Goal: Task Accomplishment & Management: Complete application form

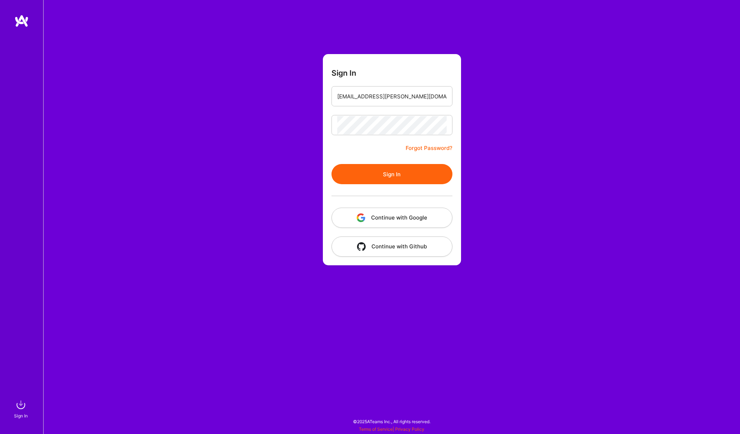
click at [367, 178] on button "Sign In" at bounding box center [392, 174] width 121 height 20
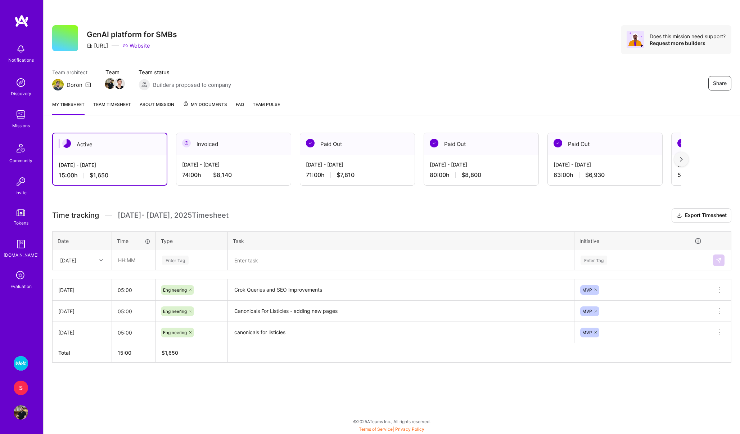
click at [21, 284] on div "Evaluation" at bounding box center [20, 286] width 21 height 8
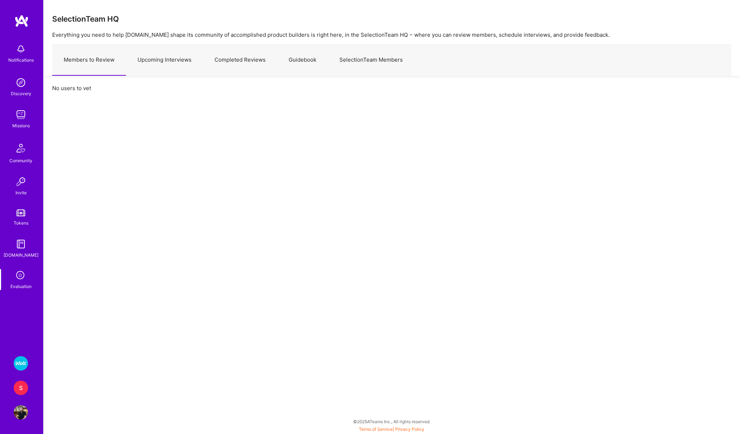
click at [20, 360] on img at bounding box center [21, 363] width 14 height 14
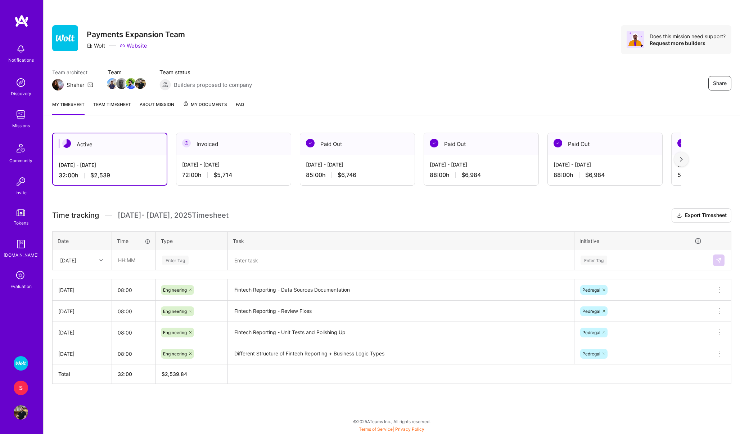
click at [21, 284] on div "Evaluation" at bounding box center [20, 286] width 21 height 8
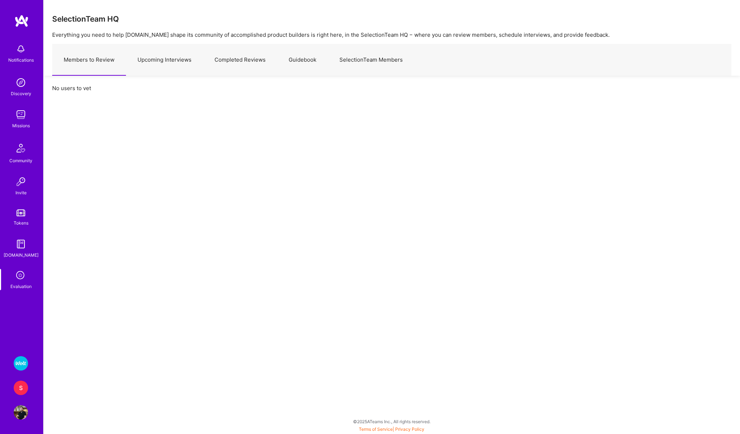
click at [166, 50] on link "Upcoming Interviews" at bounding box center [164, 59] width 77 height 31
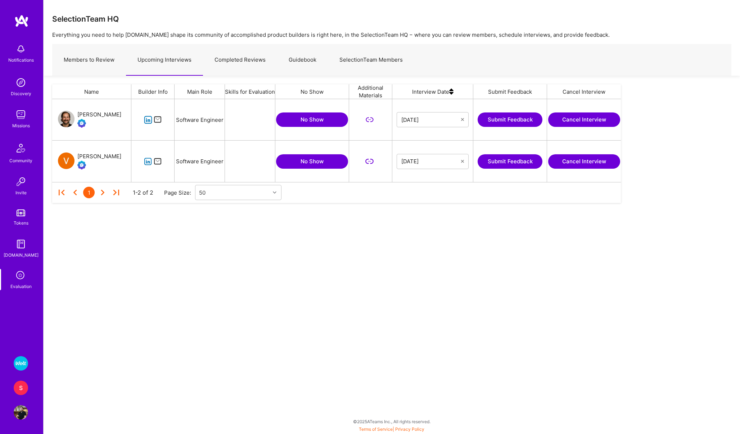
scroll to position [83, 569]
click at [148, 119] on icon "grid" at bounding box center [148, 120] width 8 height 8
click at [102, 115] on div "[PERSON_NAME]" at bounding box center [99, 114] width 44 height 9
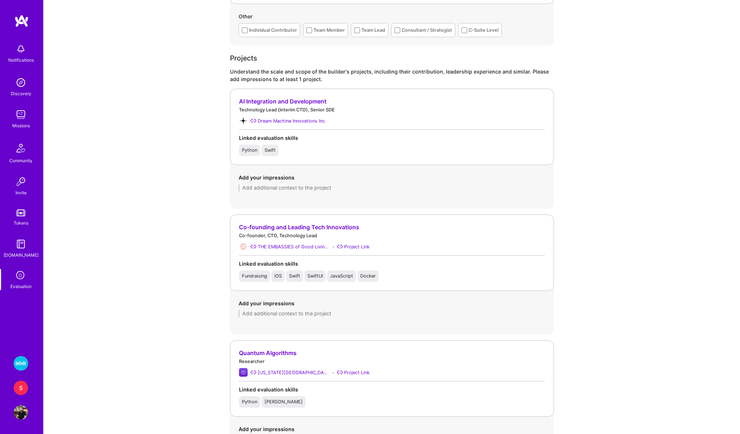
scroll to position [429, 0]
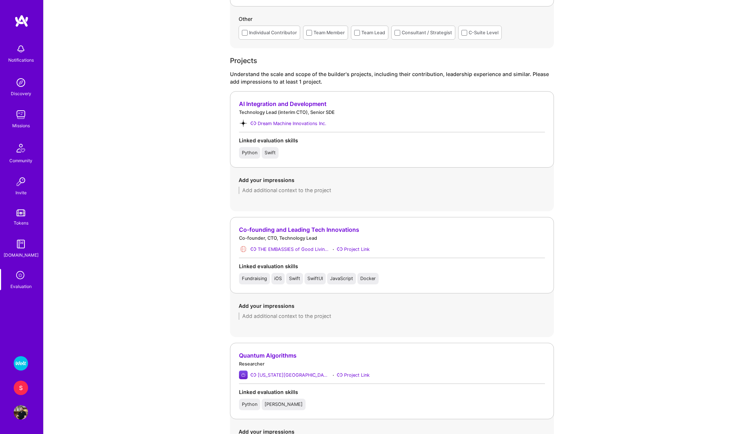
click at [277, 104] on div "AI Integration and Development" at bounding box center [392, 104] width 306 height 8
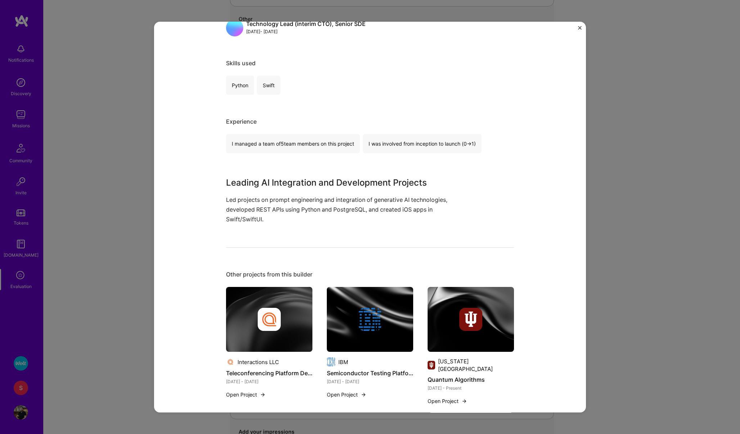
scroll to position [0, 0]
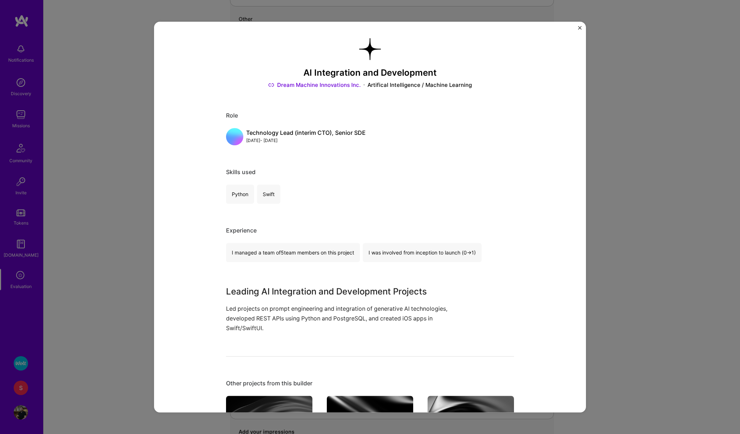
click at [577, 26] on div "AI Integration and Development Dream Machine Innovations Inc. Artifical Intelli…" at bounding box center [370, 217] width 432 height 390
click at [581, 26] on img "Close" at bounding box center [580, 28] width 4 height 4
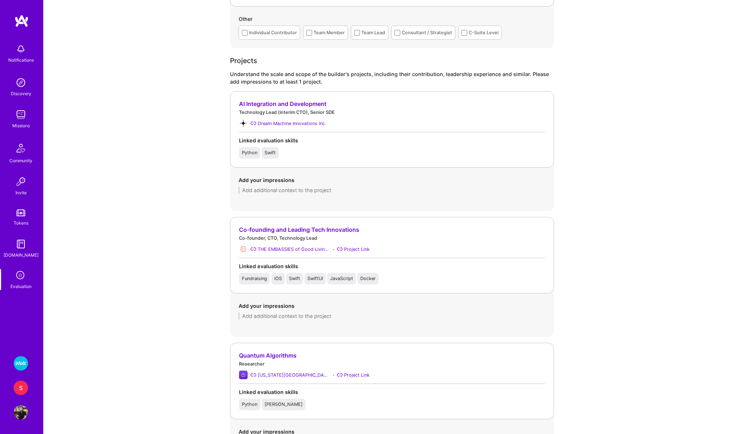
scroll to position [441, 0]
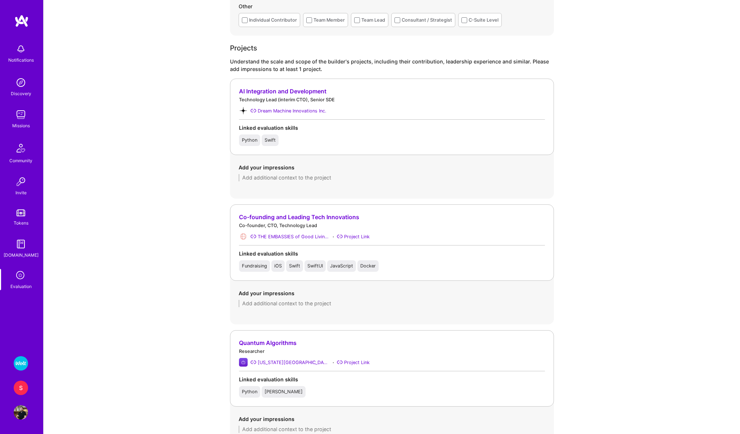
click at [299, 215] on div "Co-founding and Leading Tech Innovations" at bounding box center [392, 217] width 306 height 8
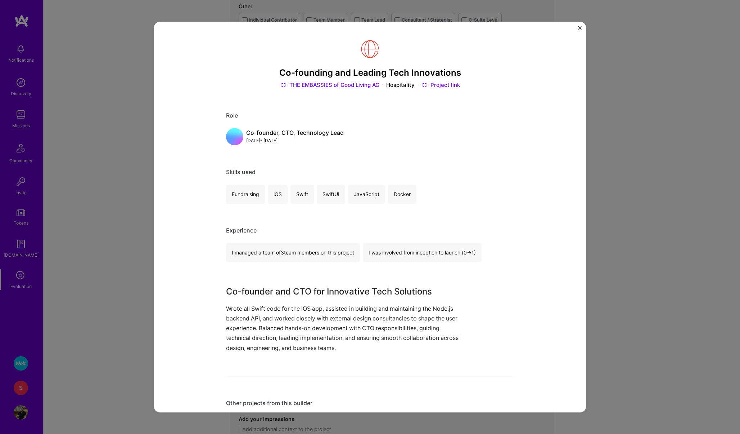
click at [580, 29] on img "Close" at bounding box center [580, 28] width 4 height 4
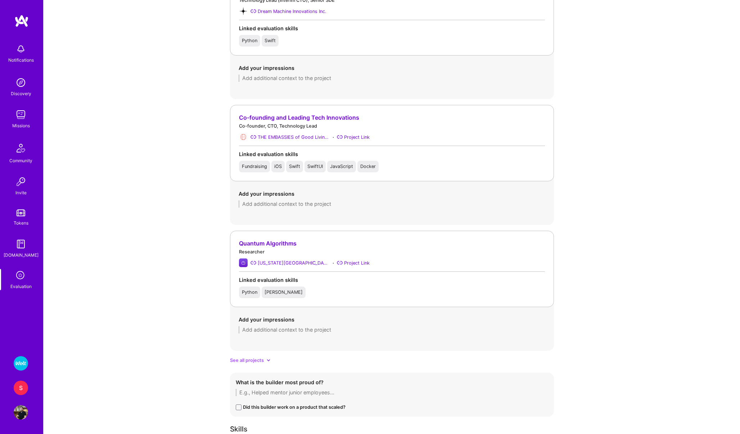
scroll to position [605, 0]
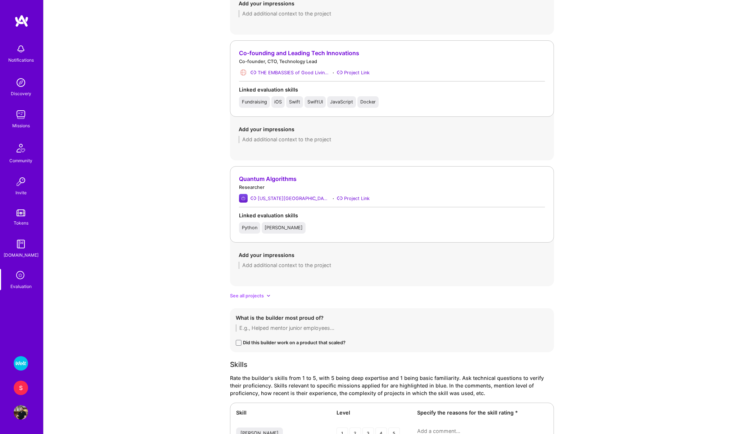
click at [263, 181] on div "Quantum Algorithms" at bounding box center [392, 179] width 306 height 8
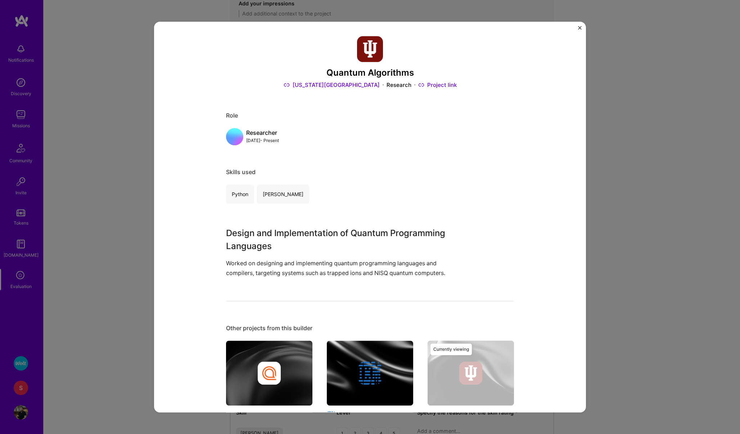
click at [580, 29] on img "Close" at bounding box center [580, 28] width 4 height 4
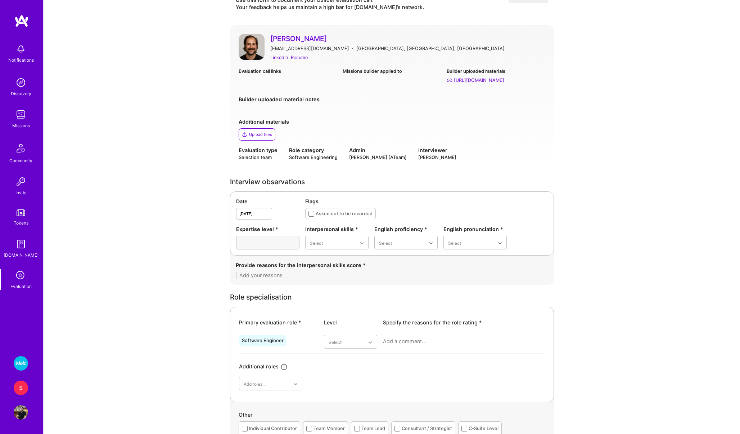
scroll to position [0, 0]
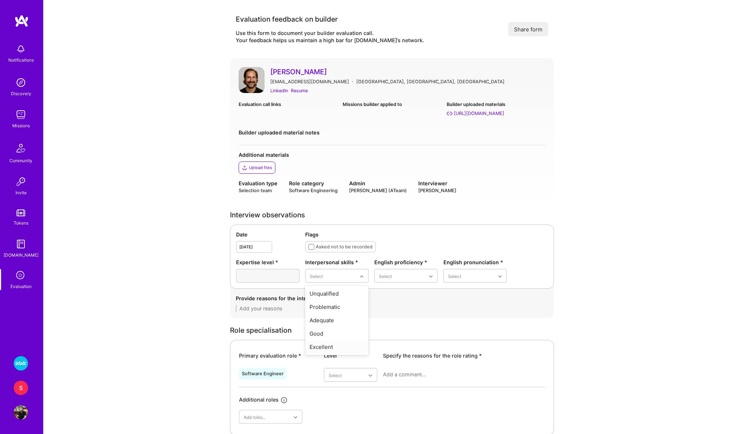
click at [328, 348] on div "Excellent" at bounding box center [336, 346] width 63 height 13
click at [394, 340] on div "Native or functionally native" at bounding box center [405, 337] width 63 height 21
click at [456, 336] on div "Excellent" at bounding box center [475, 333] width 63 height 13
click at [314, 308] on textarea at bounding box center [392, 308] width 313 height 7
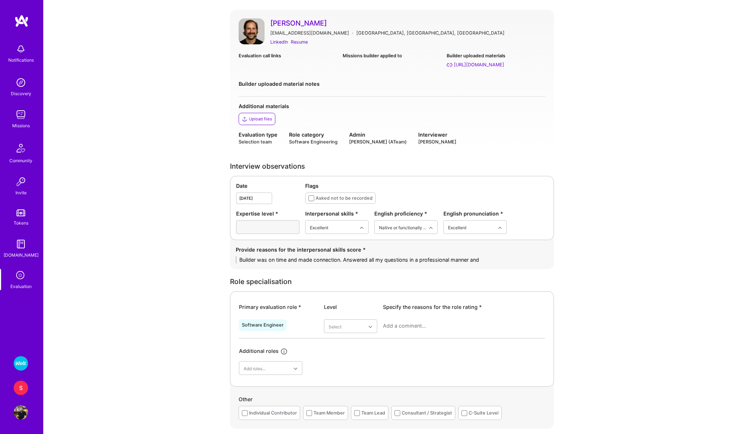
scroll to position [147, 0]
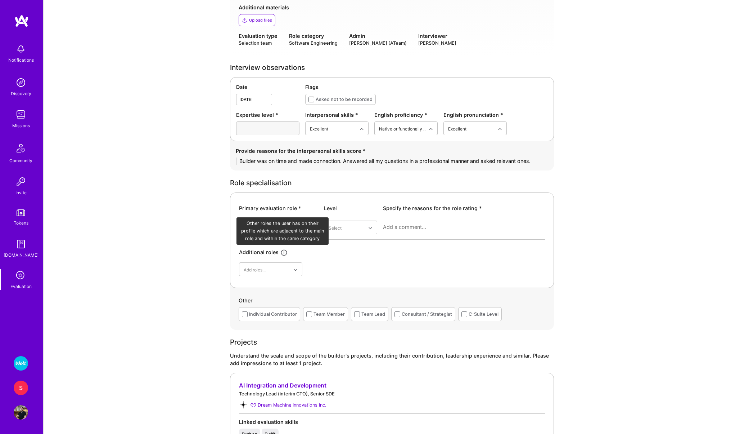
type textarea "Builder was on time and made connection. Answered all my questions in a profess…"
click at [280, 261] on div "Software Engineer Select Additional roles Add roles..." at bounding box center [392, 246] width 306 height 58
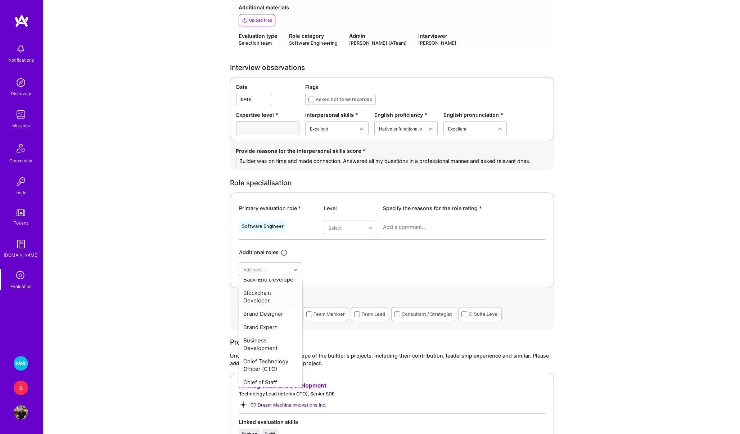
scroll to position [148, 0]
click at [261, 352] on div "Chief Technology Officer (CTO)" at bounding box center [270, 351] width 63 height 21
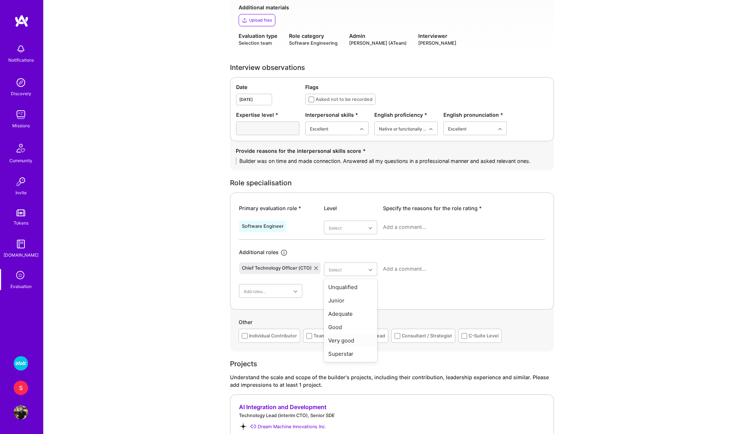
click at [346, 336] on div "Very good" at bounding box center [350, 339] width 53 height 13
click at [401, 271] on textarea at bounding box center [464, 268] width 162 height 7
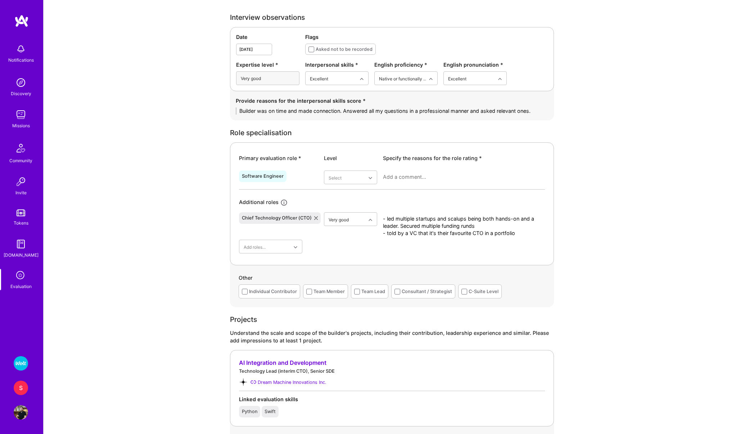
scroll to position [0, 0]
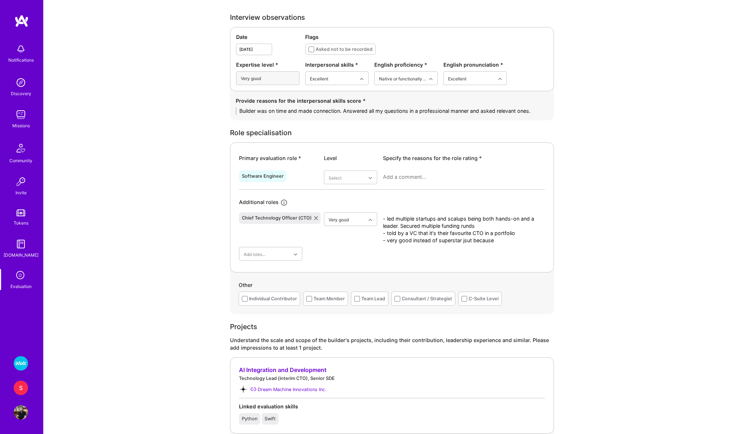
click at [465, 239] on textarea "- led multiple startups and scalups being both hands-on and a leader. Secured m…" at bounding box center [464, 229] width 162 height 29
click at [519, 235] on textarea "- led multiple startups and scalups being both hands-on and a leader. Secured m…" at bounding box center [464, 229] width 162 height 29
click at [510, 238] on textarea "- led multiple startups and scalups being both hands-on and a leader. Secured m…" at bounding box center [464, 229] width 162 height 29
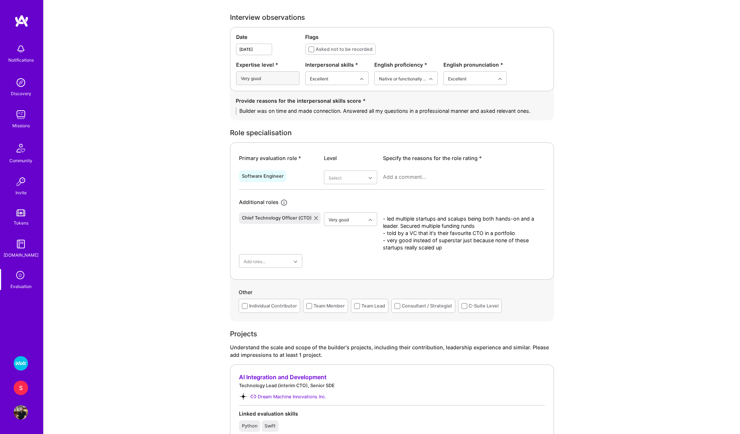
type textarea "- led multiple startups and scalups being both hands-on and a leader. Secured m…"
click at [399, 174] on textarea at bounding box center [464, 176] width 162 height 7
click at [339, 259] on div "Superstar" at bounding box center [350, 261] width 53 height 13
click at [335, 237] on div "Good" at bounding box center [350, 234] width 53 height 13
click at [340, 237] on div "Very good" at bounding box center [350, 234] width 53 height 13
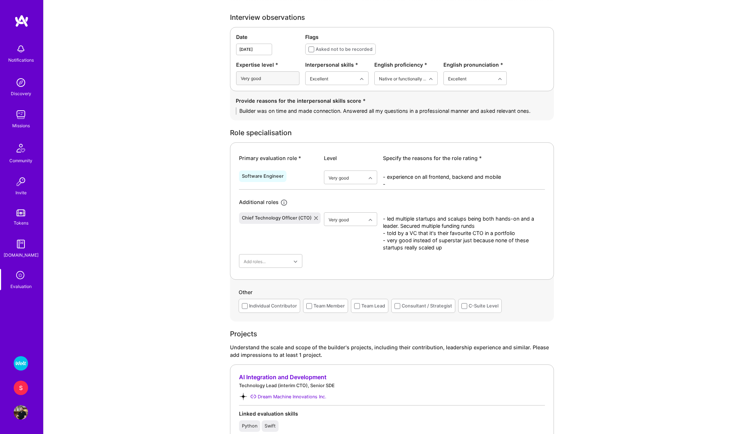
click at [401, 183] on textarea "- experience on all frontend, backend and mobile -" at bounding box center [464, 180] width 162 height 14
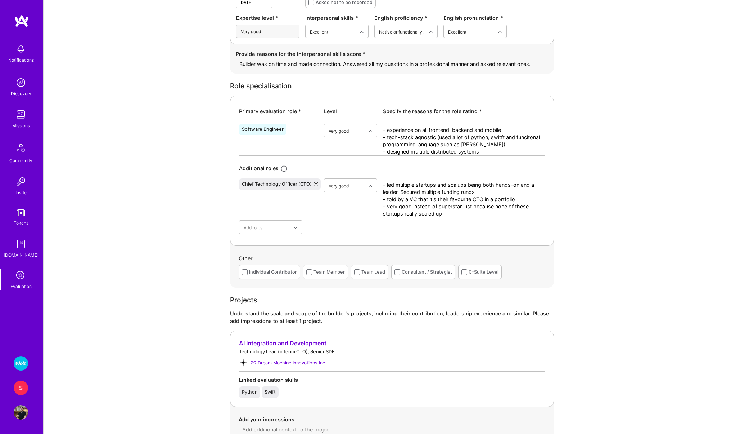
scroll to position [427, 0]
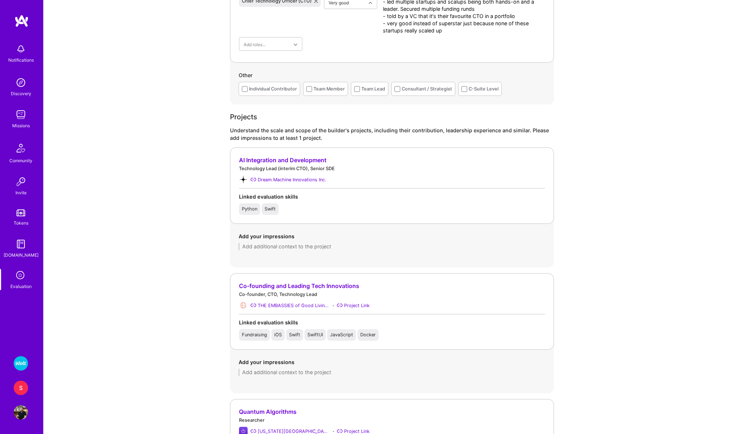
type textarea "- experience on all frontend, backend and mobile - tech-stack agnostic (used a …"
click at [282, 243] on textarea at bounding box center [392, 246] width 307 height 7
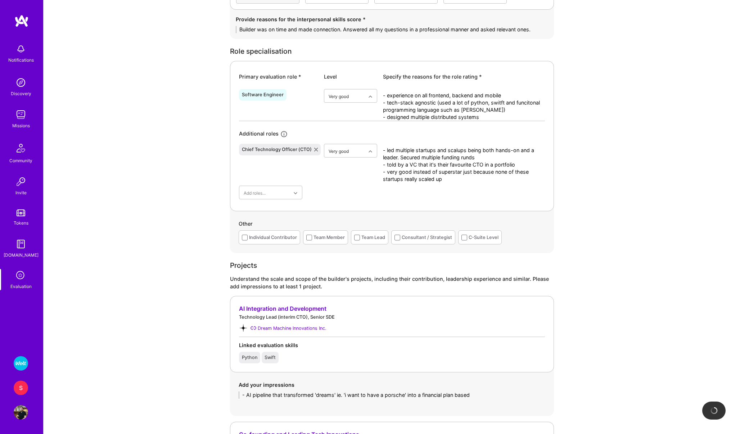
scroll to position [181, 0]
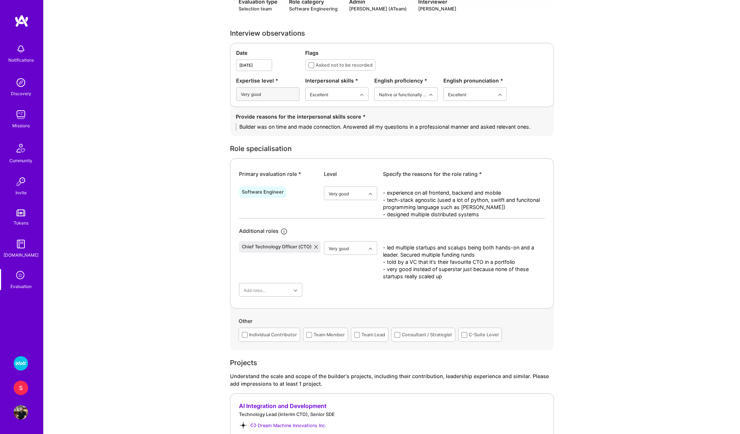
type textarea "- AI pipeline that transformed 'dreams' ie. 'i want to have a porsche' into a f…"
click at [492, 215] on textarea "- experience on all frontend, backend and mobile - tech-stack agnostic (used a …" at bounding box center [464, 203] width 162 height 29
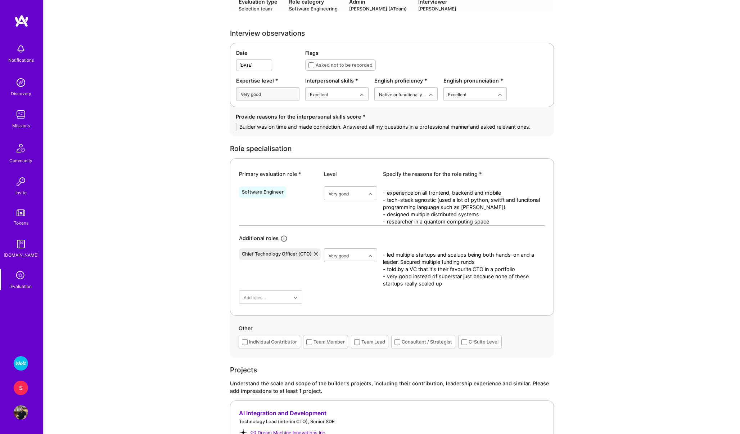
type textarea "- experience on all frontend, backend and mobile - tech-stack agnostic (used a …"
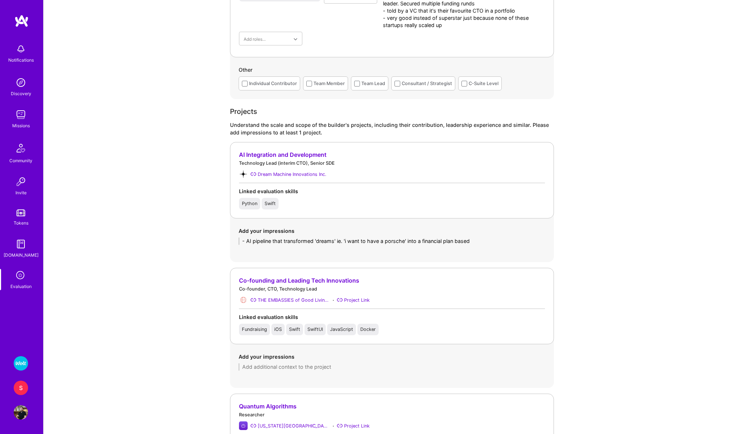
scroll to position [471, 0]
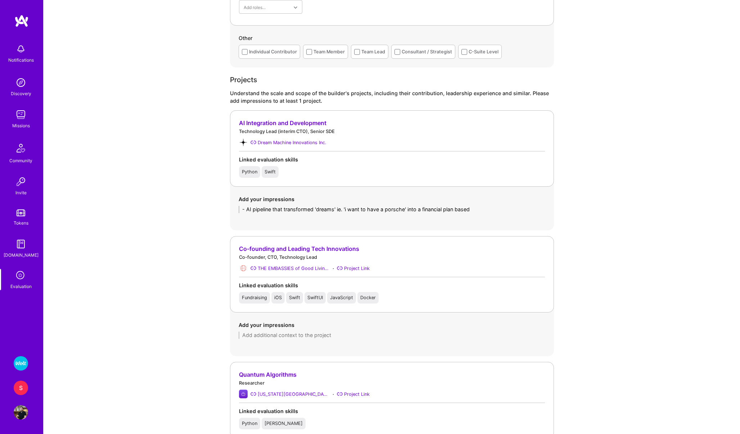
click at [480, 207] on textarea "- AI pipeline that transformed 'dreams' ie. 'i want to have a porsche' into a f…" at bounding box center [392, 209] width 307 height 7
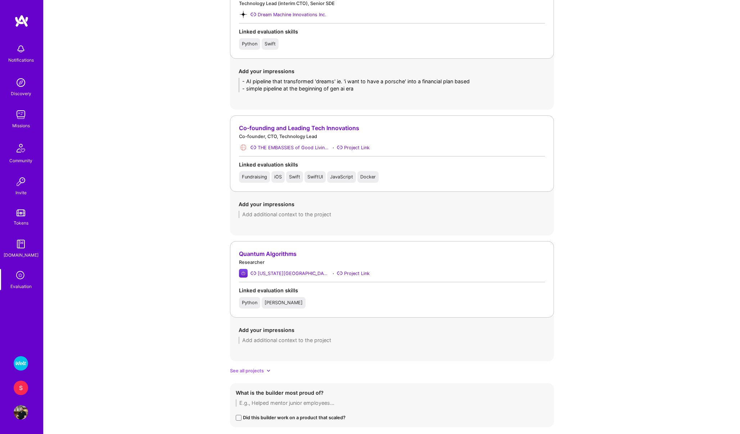
scroll to position [632, 0]
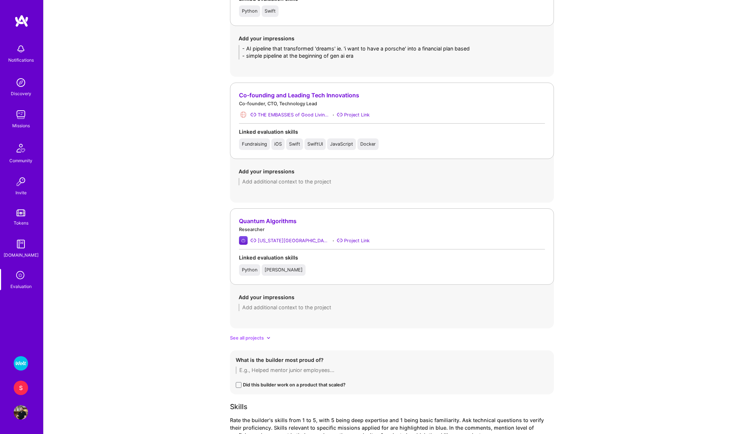
type textarea "- AI pipeline that transformed 'dreams' ie. 'i want to have a porsche' into a f…"
click at [347, 307] on textarea at bounding box center [392, 307] width 307 height 7
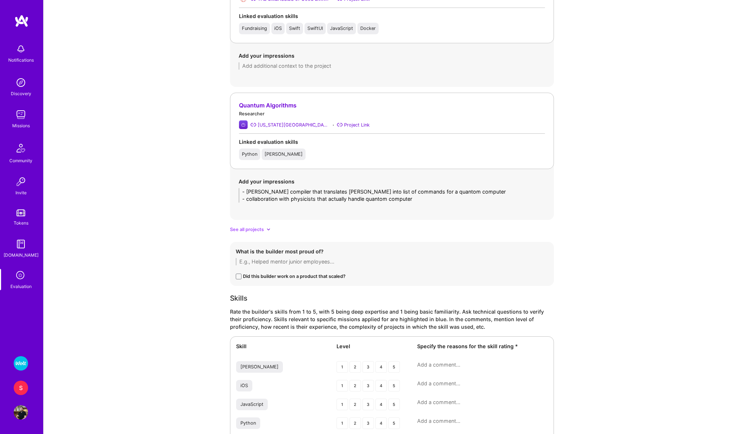
scroll to position [835, 0]
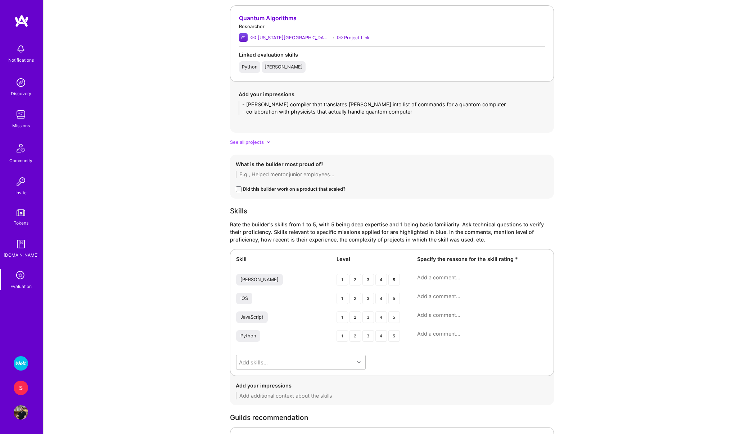
type textarea "- [PERSON_NAME] compiler that translates [PERSON_NAME] into list of commands fo…"
click at [398, 280] on div "5" at bounding box center [395, 280] width 12 height 12
click at [427, 279] on textarea at bounding box center [482, 277] width 131 height 7
click at [506, 276] on textarea "Capable of writing a compiler that interpretes" at bounding box center [482, 277] width 131 height 7
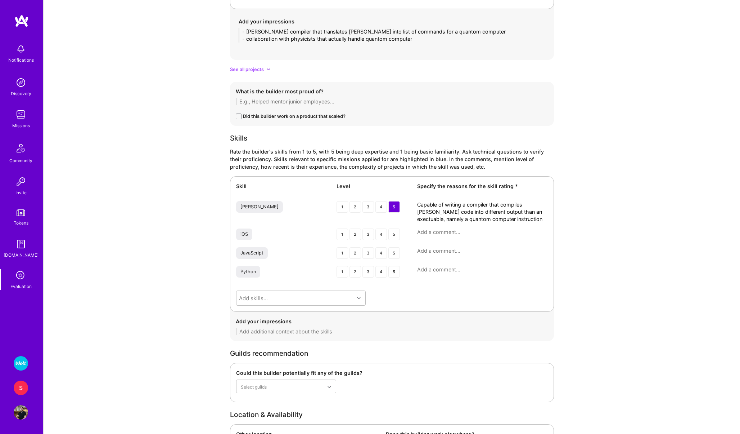
scroll to position [908, 0]
type textarea "Capable of writing a compiler that compiles [PERSON_NAME] code into different o…"
click at [382, 274] on div "4" at bounding box center [382, 271] width 12 height 12
click at [432, 274] on div "Python 1 2 3 4 5" at bounding box center [392, 271] width 312 height 13
click at [431, 272] on div "Python 1 2 3 4 5" at bounding box center [392, 271] width 312 height 13
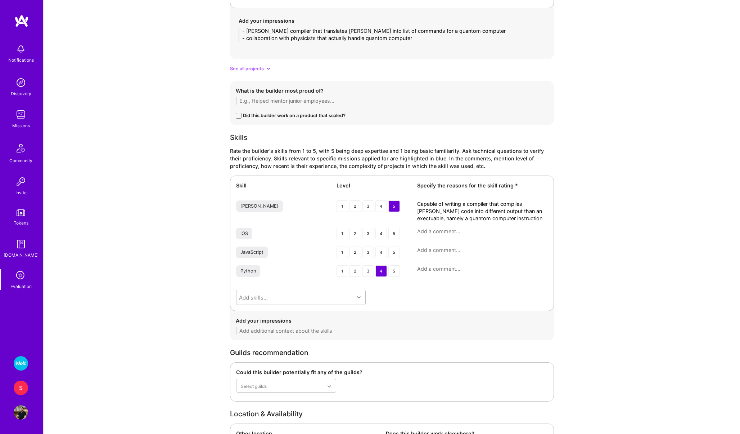
click at [431, 267] on textarea at bounding box center [482, 268] width 131 height 7
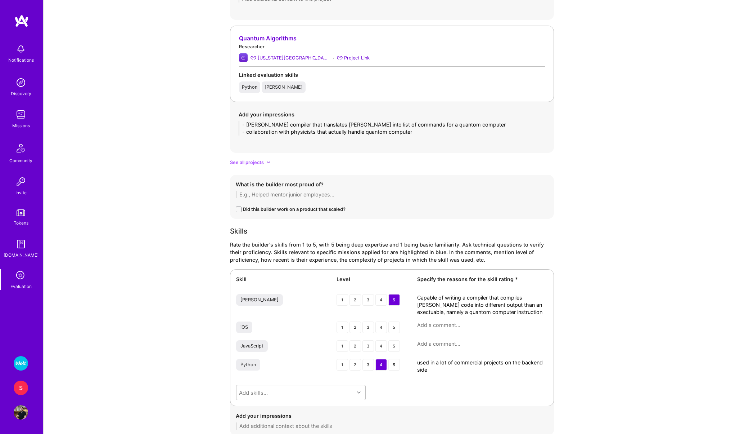
scroll to position [817, 0]
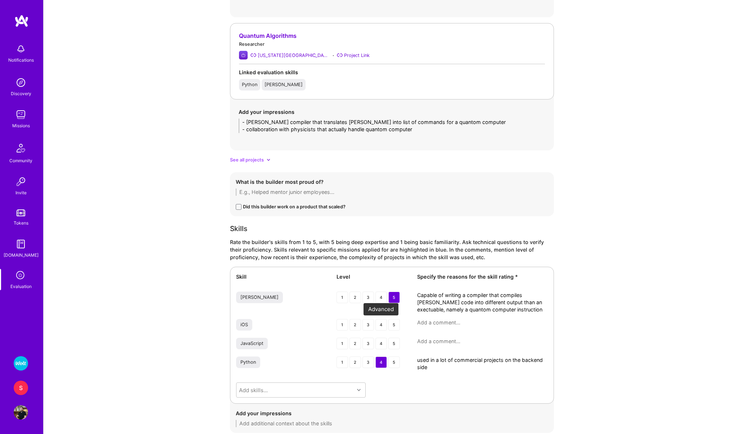
type textarea "used in a lot of commercial projects on the backend side"
click at [378, 324] on div "4" at bounding box center [382, 325] width 12 height 12
click at [439, 324] on textarea at bounding box center [482, 322] width 131 height 7
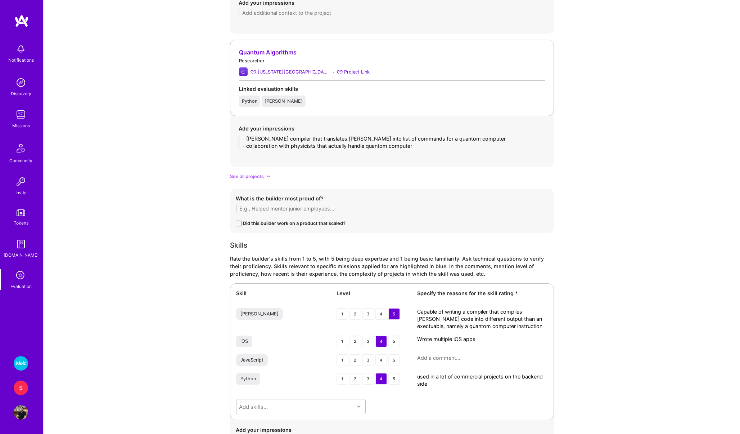
scroll to position [906, 0]
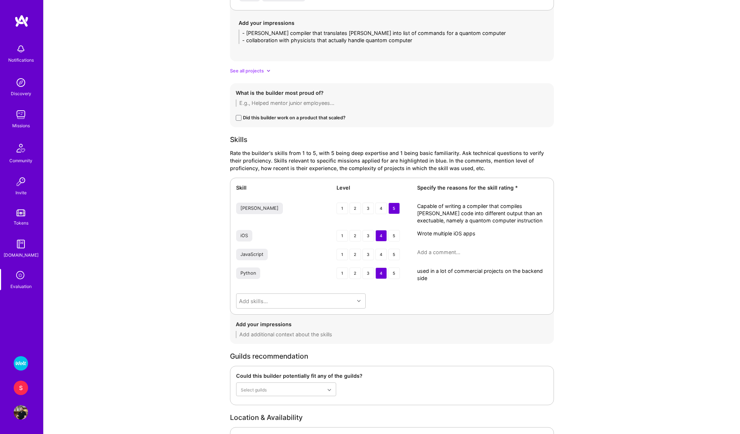
type textarea "Wrote multiple iOS apps"
click at [380, 238] on div "4" at bounding box center [382, 236] width 12 height 12
click at [445, 234] on textarea "Wrote multiple iOS apps" at bounding box center [482, 233] width 131 height 7
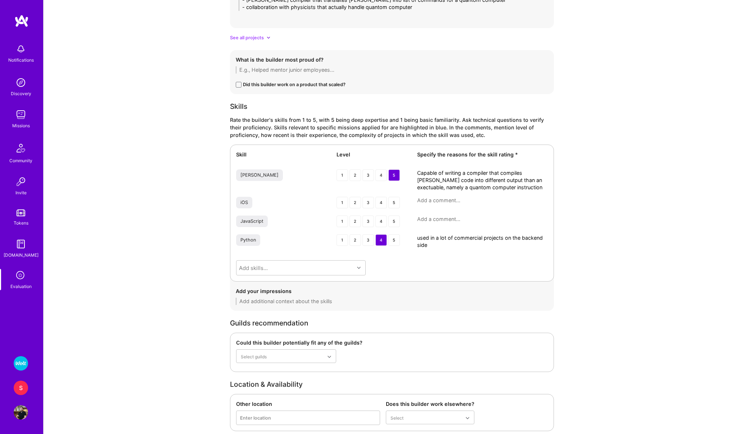
scroll to position [1108, 0]
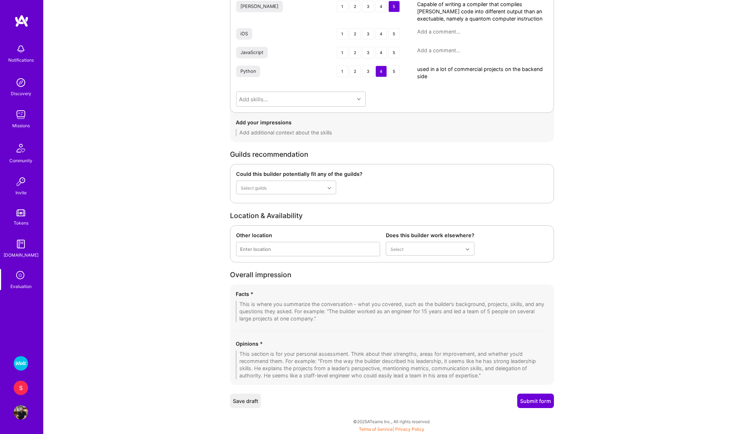
click at [384, 314] on textarea at bounding box center [392, 311] width 313 height 22
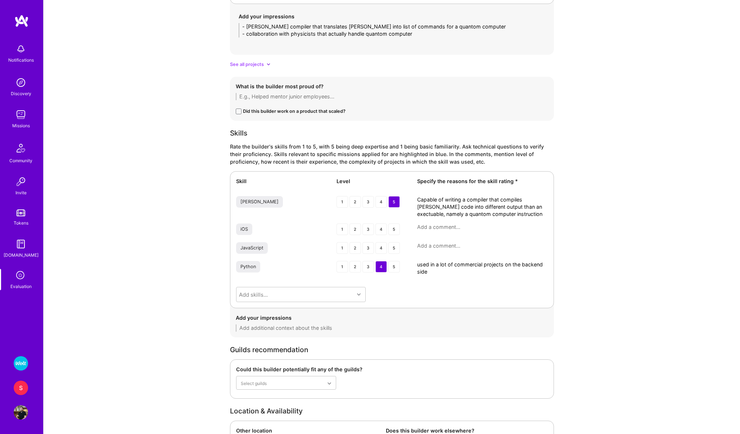
scroll to position [1129, 0]
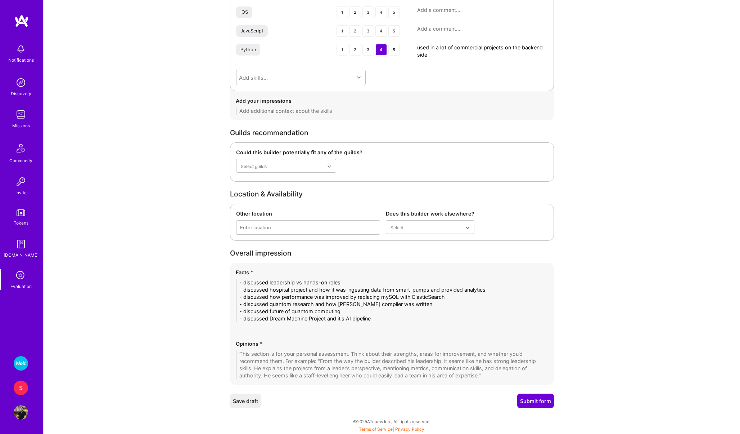
type textarea "- discussed leadership vs hands-on roles - discussed hospital project and how i…"
click at [361, 370] on textarea at bounding box center [392, 364] width 313 height 29
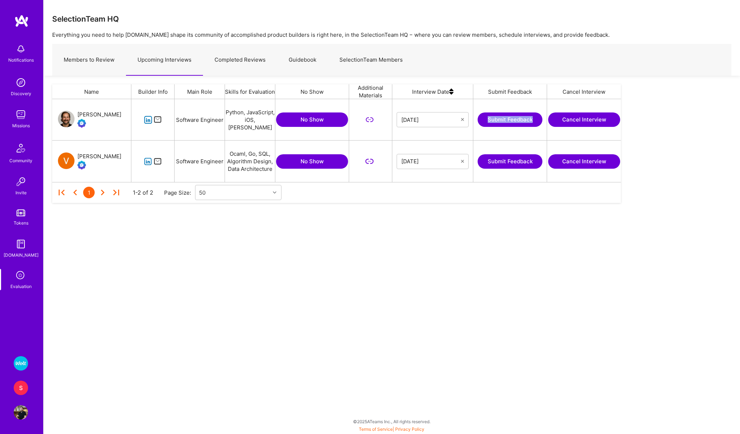
scroll to position [83, 569]
click at [20, 85] on img at bounding box center [21, 82] width 14 height 14
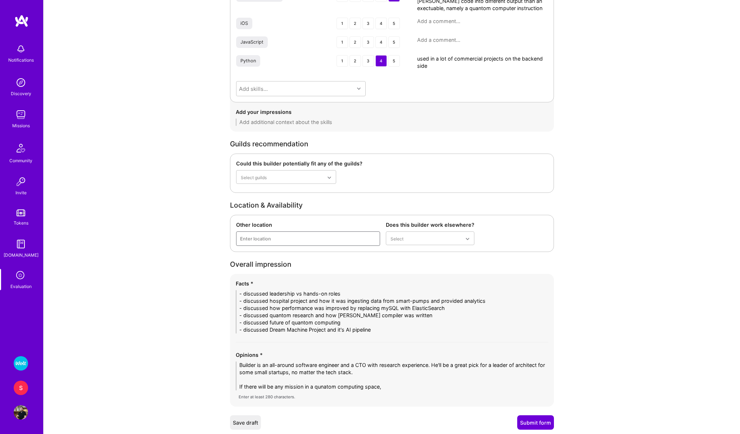
click at [276, 237] on div "Enter location" at bounding box center [308, 239] width 143 height 14
click at [394, 386] on textarea "Builder is an all-around software engineer and a CTO with research experience. …" at bounding box center [392, 375] width 313 height 29
click at [318, 387] on textarea "Builder is an all-around software engineer and a CTO with research experience. …" at bounding box center [392, 375] width 313 height 29
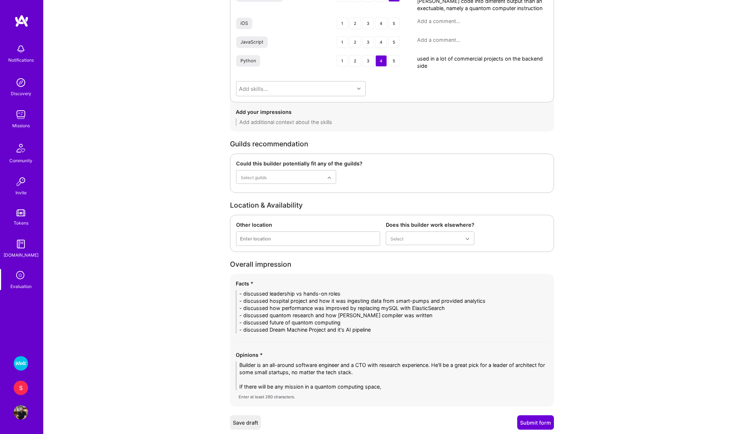
click at [383, 386] on textarea "Builder is an all-around software engineer and a CTO with research experience. …" at bounding box center [392, 375] width 313 height 29
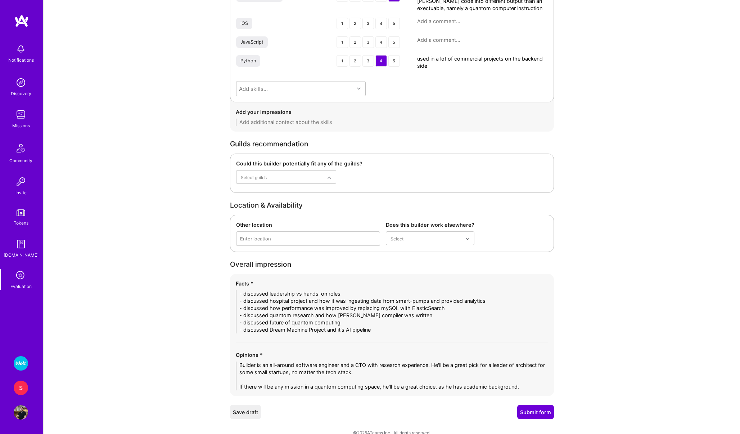
click at [372, 372] on textarea "Builder is an all-around software engineer and a CTO with research experience. …" at bounding box center [392, 375] width 313 height 29
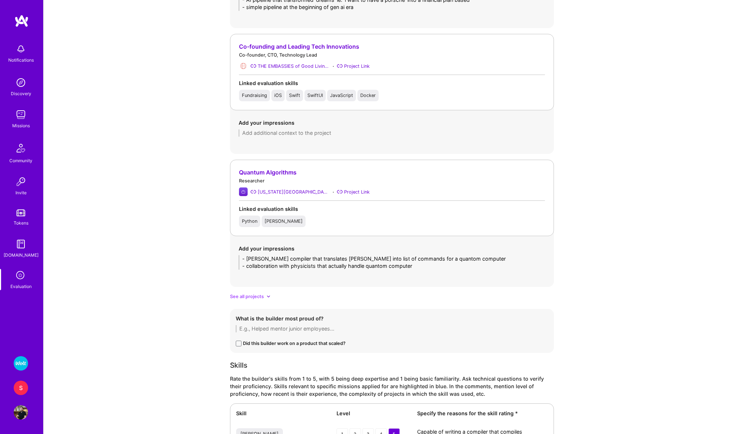
scroll to position [1136, 0]
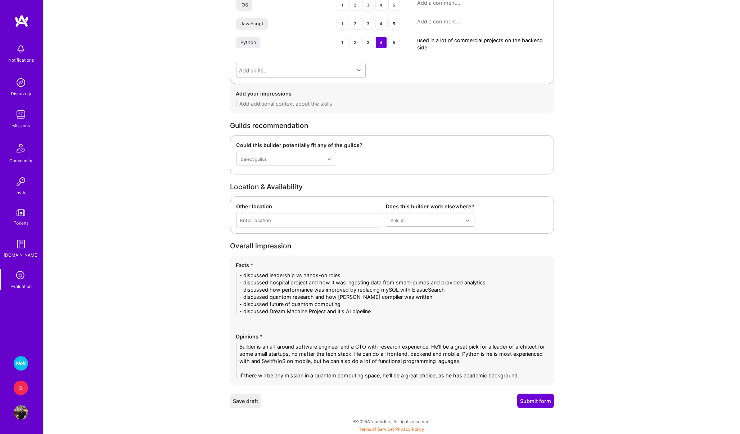
type textarea "Builder is an all-around software engineer and a CTO with research experience. …"
click at [542, 405] on button "Submit form" at bounding box center [535, 400] width 37 height 14
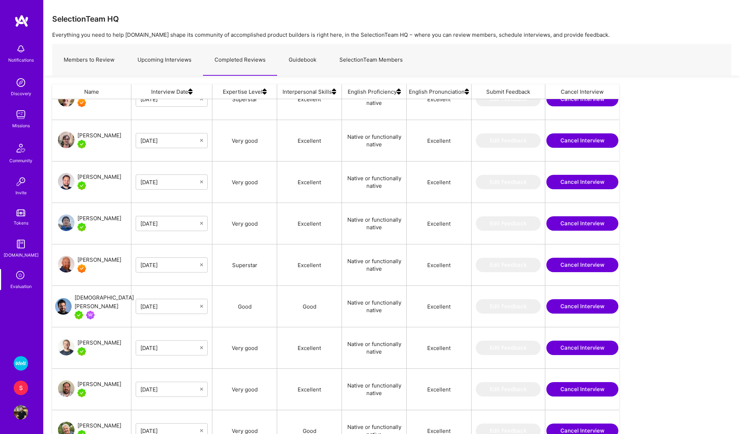
scroll to position [1713, 0]
